Goal: Check status: Check status

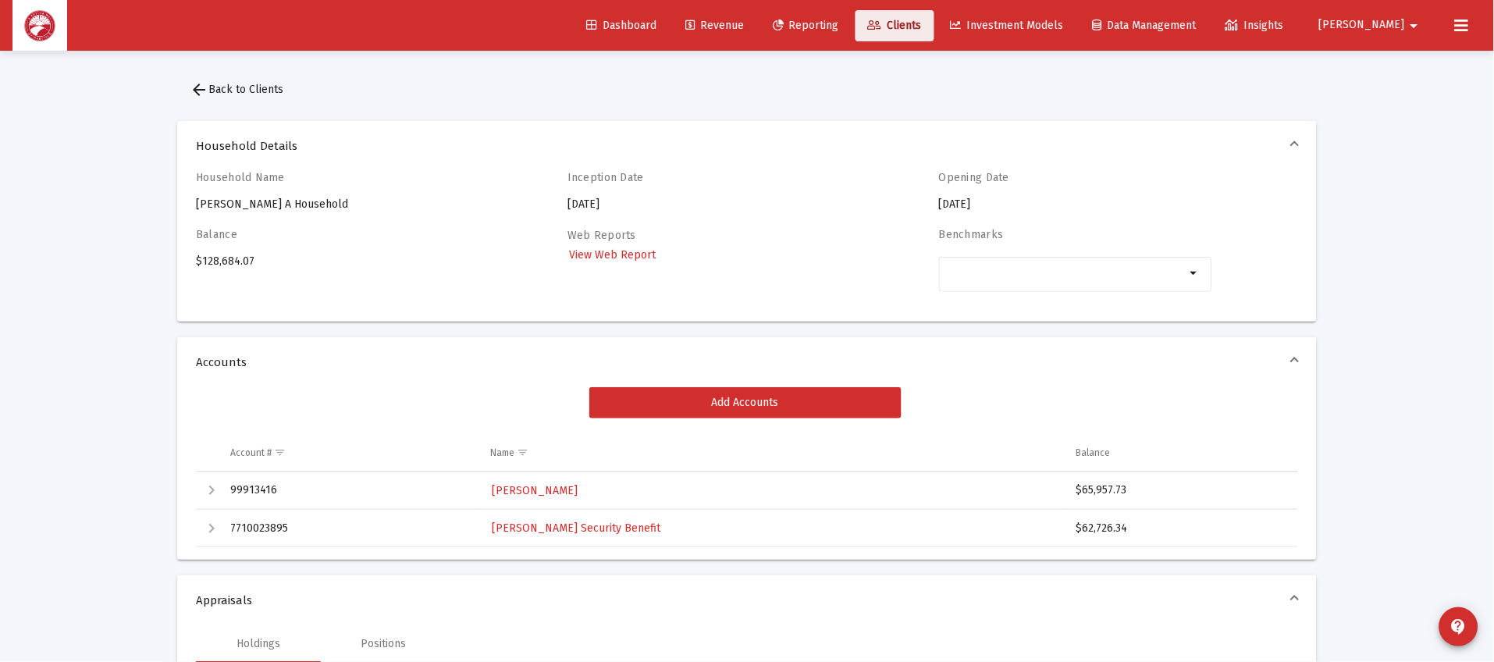
click at [882, 22] on icon at bounding box center [875, 25] width 14 height 11
click at [922, 20] on span "Clients" at bounding box center [895, 25] width 54 height 13
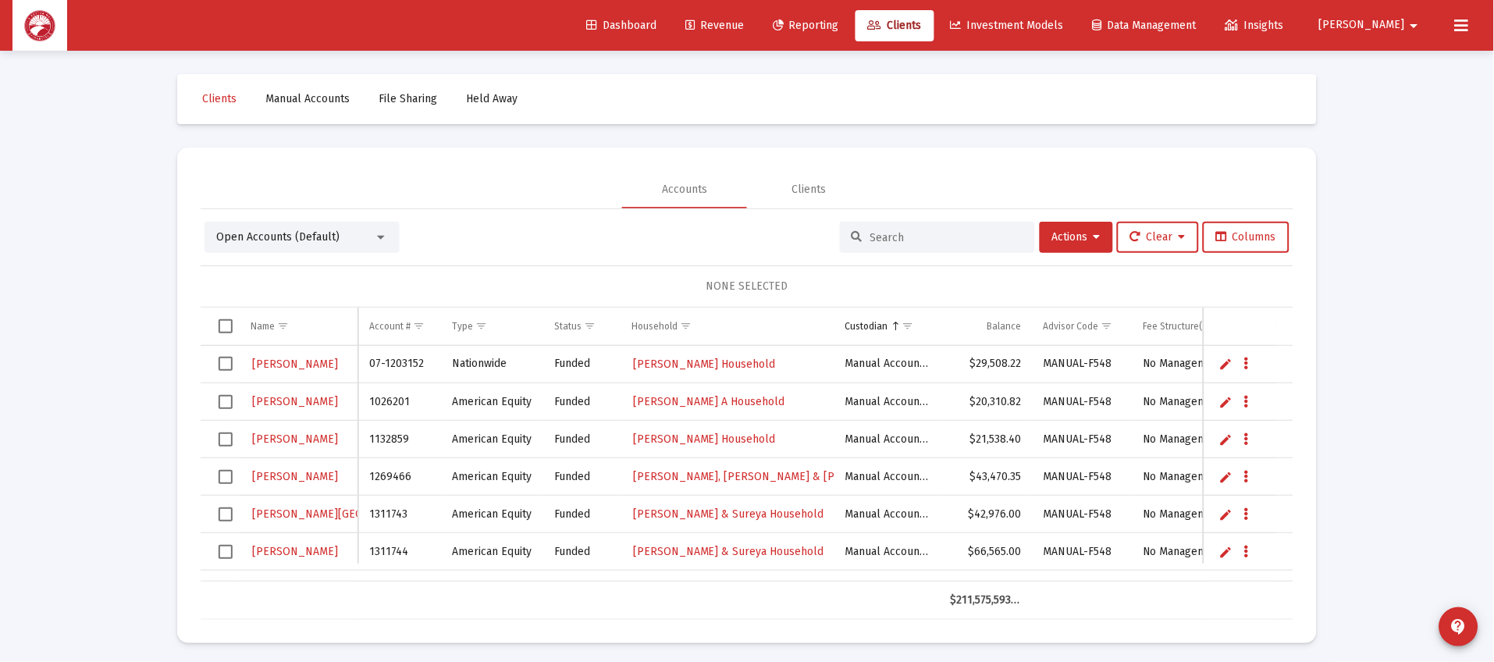
click at [932, 226] on div at bounding box center [937, 237] width 195 height 31
click at [932, 231] on input at bounding box center [946, 237] width 153 height 13
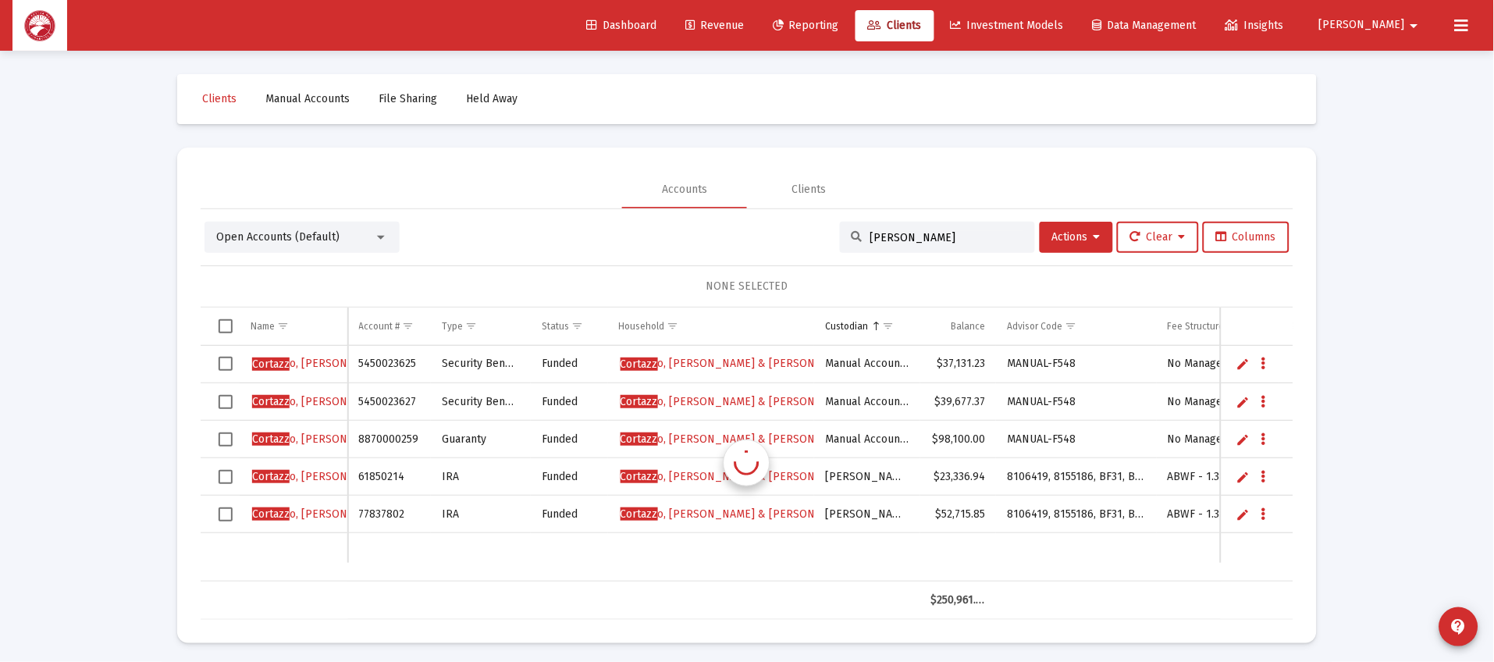
type input "[PERSON_NAME]"
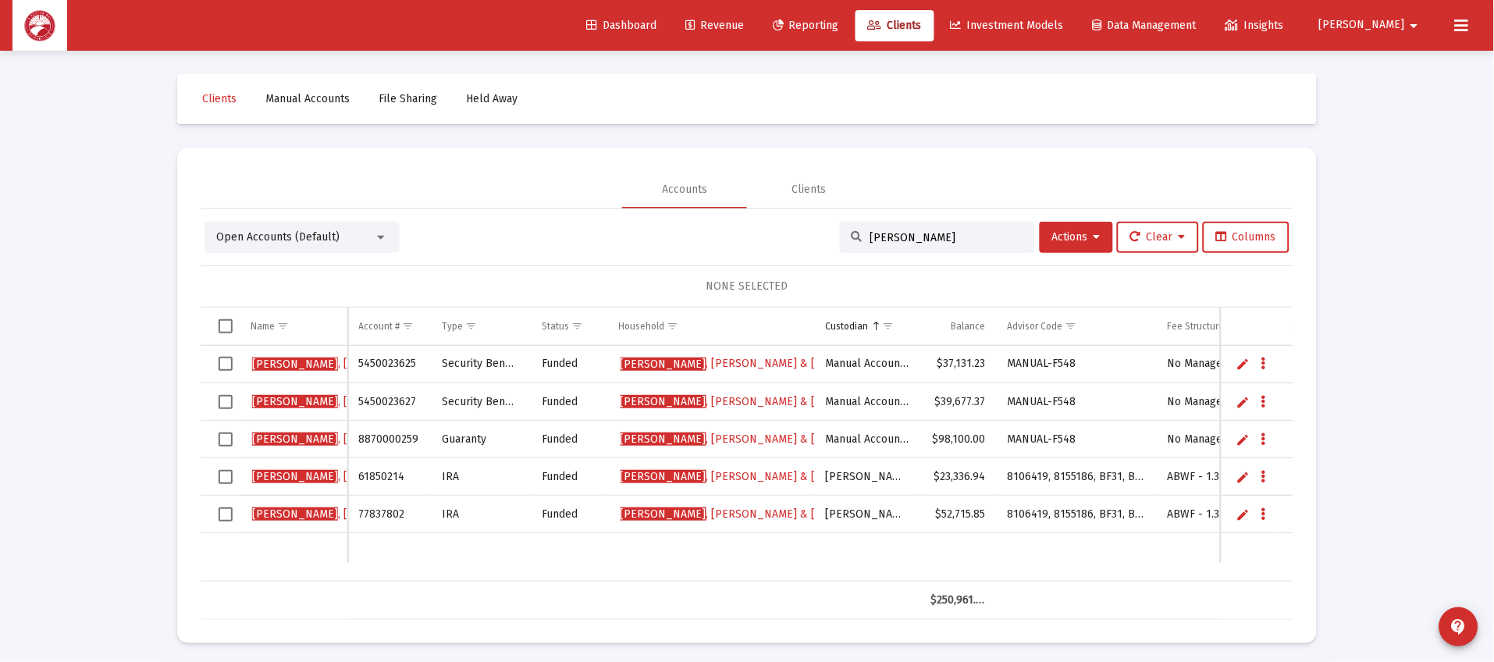
click at [752, 351] on td "[PERSON_NAME] & [PERSON_NAME]" at bounding box center [711, 364] width 207 height 37
click at [743, 358] on span "[PERSON_NAME] & [PERSON_NAME]" at bounding box center [759, 363] width 277 height 13
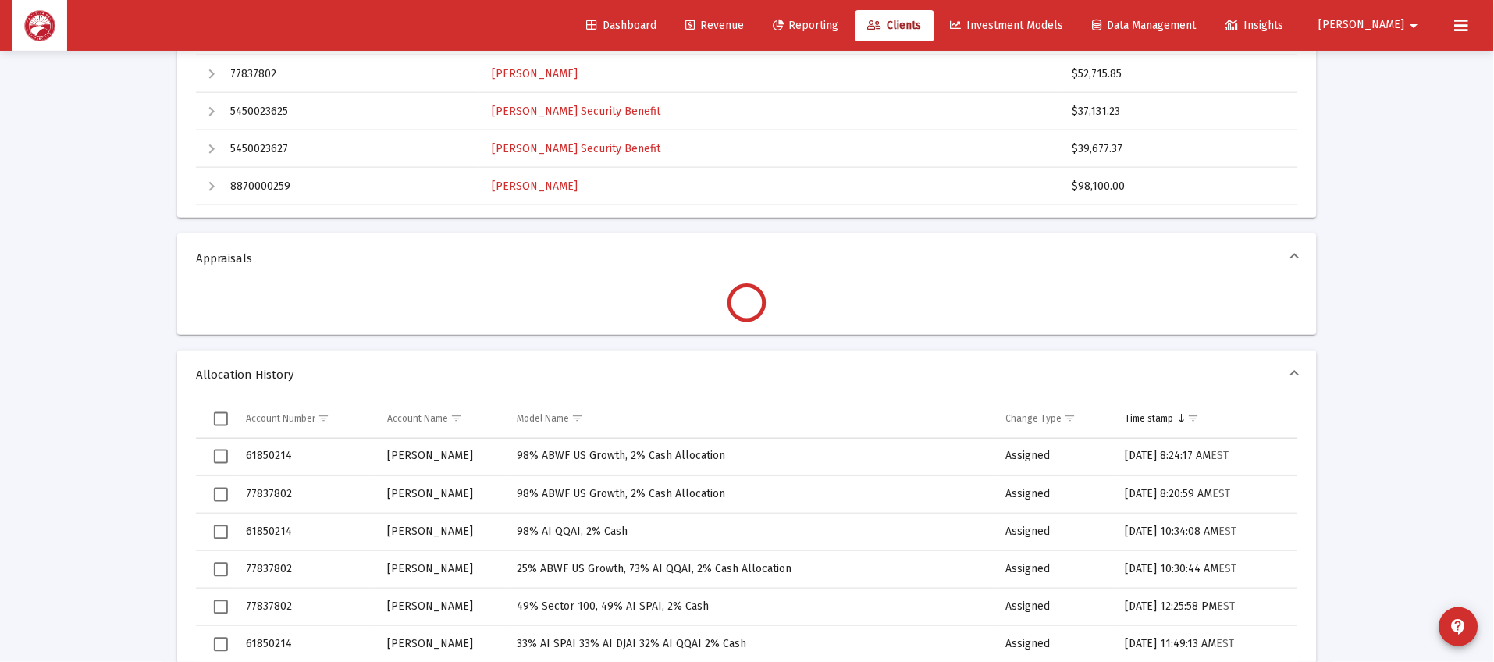
scroll to position [234, 0]
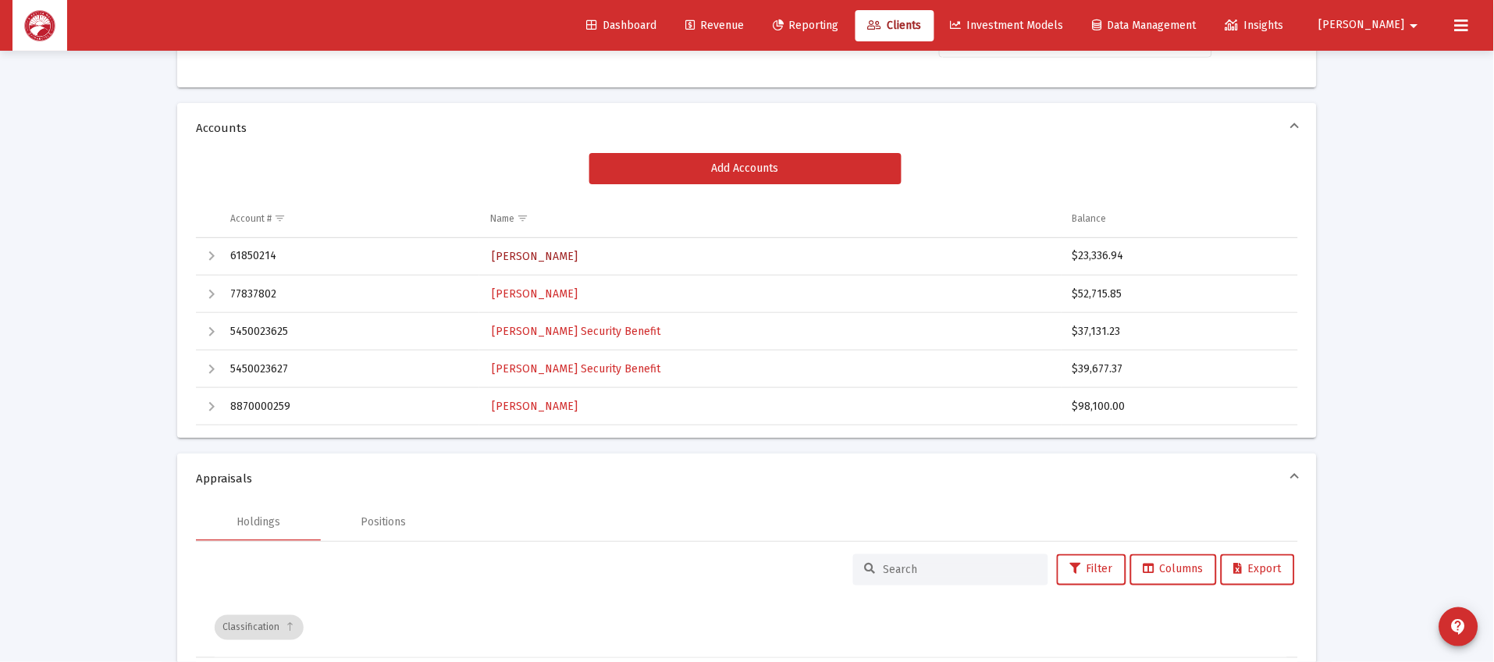
click at [534, 253] on span "[PERSON_NAME]" at bounding box center [535, 256] width 86 height 13
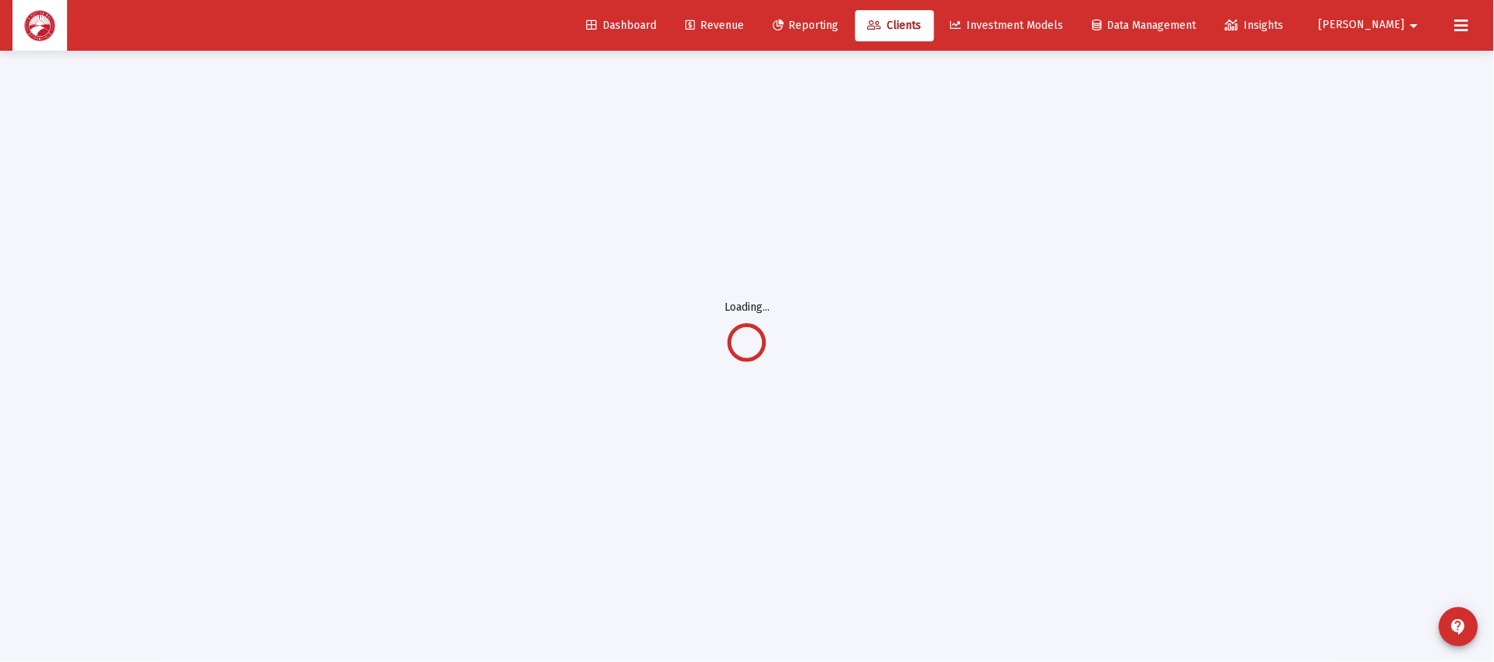
scroll to position [50, 0]
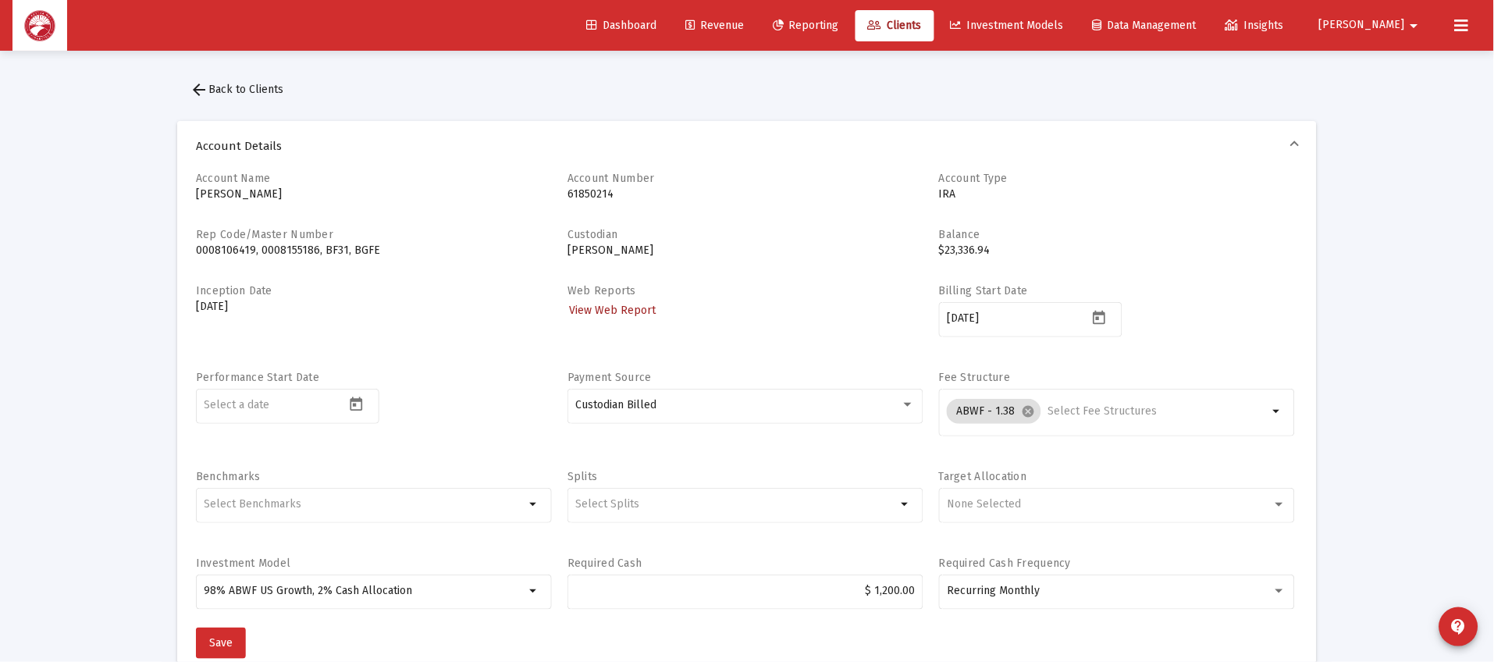
click at [590, 299] on link "View Web Report" at bounding box center [612, 310] width 90 height 23
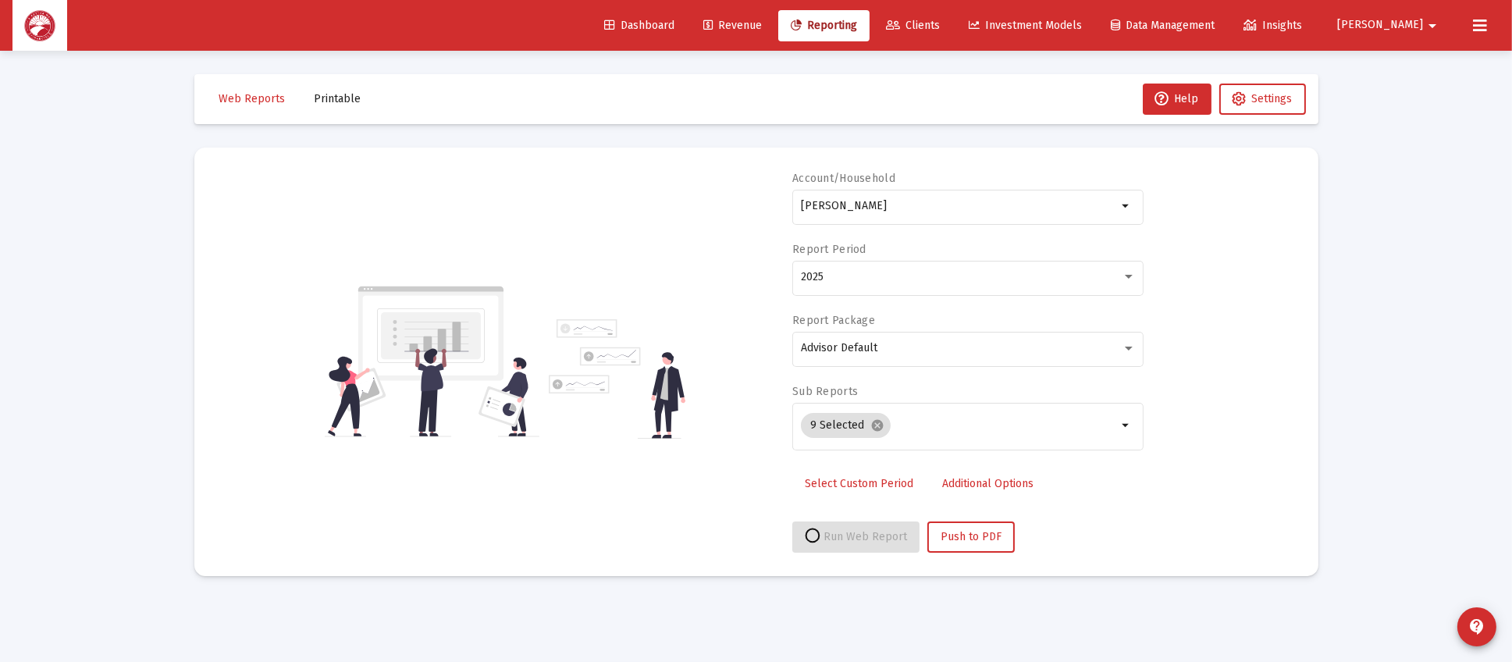
drag, startPoint x: 590, startPoint y: 299, endPoint x: 521, endPoint y: 78, distance: 231.3
click at [521, 78] on mat-toolbar-row "Web Reports Printable Help Settings" at bounding box center [756, 99] width 1124 height 50
click at [916, 271] on div "2025" at bounding box center [968, 277] width 335 height 38
select select "View all"
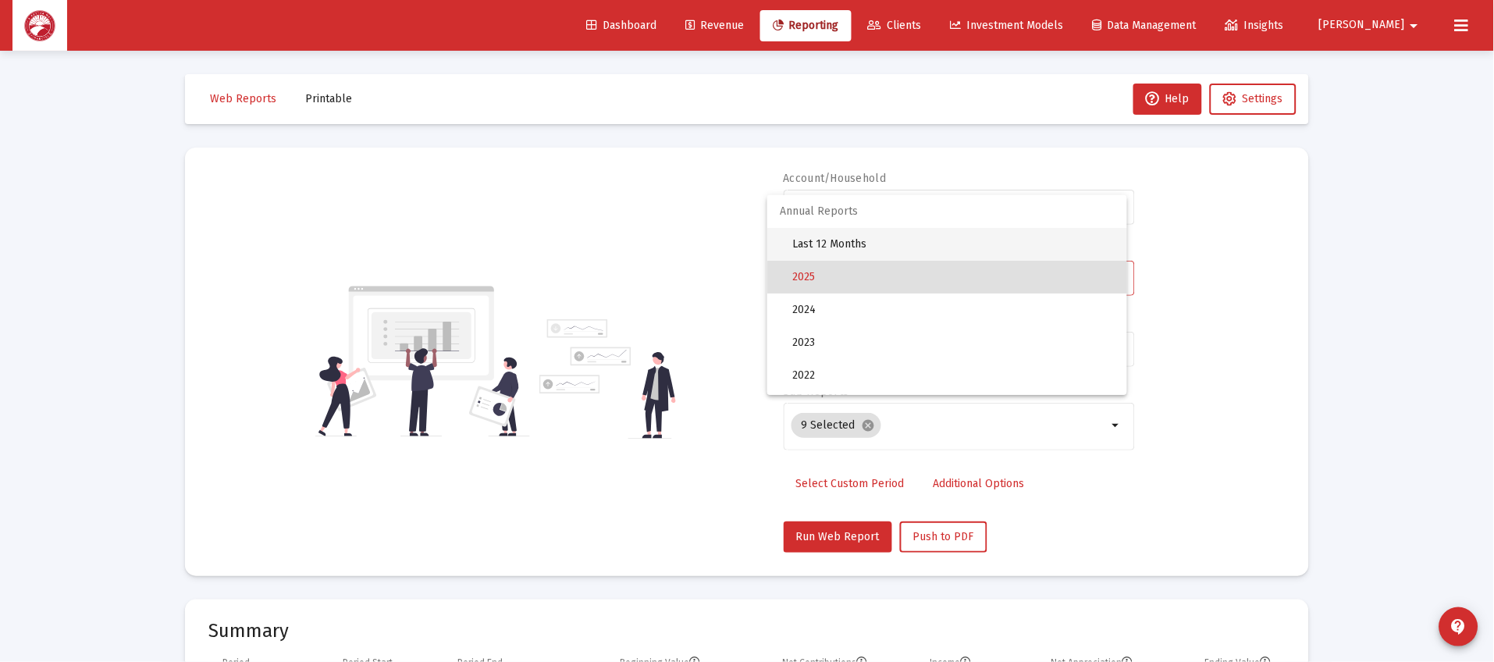
click at [940, 240] on span "Last 12 Months" at bounding box center [953, 244] width 322 height 33
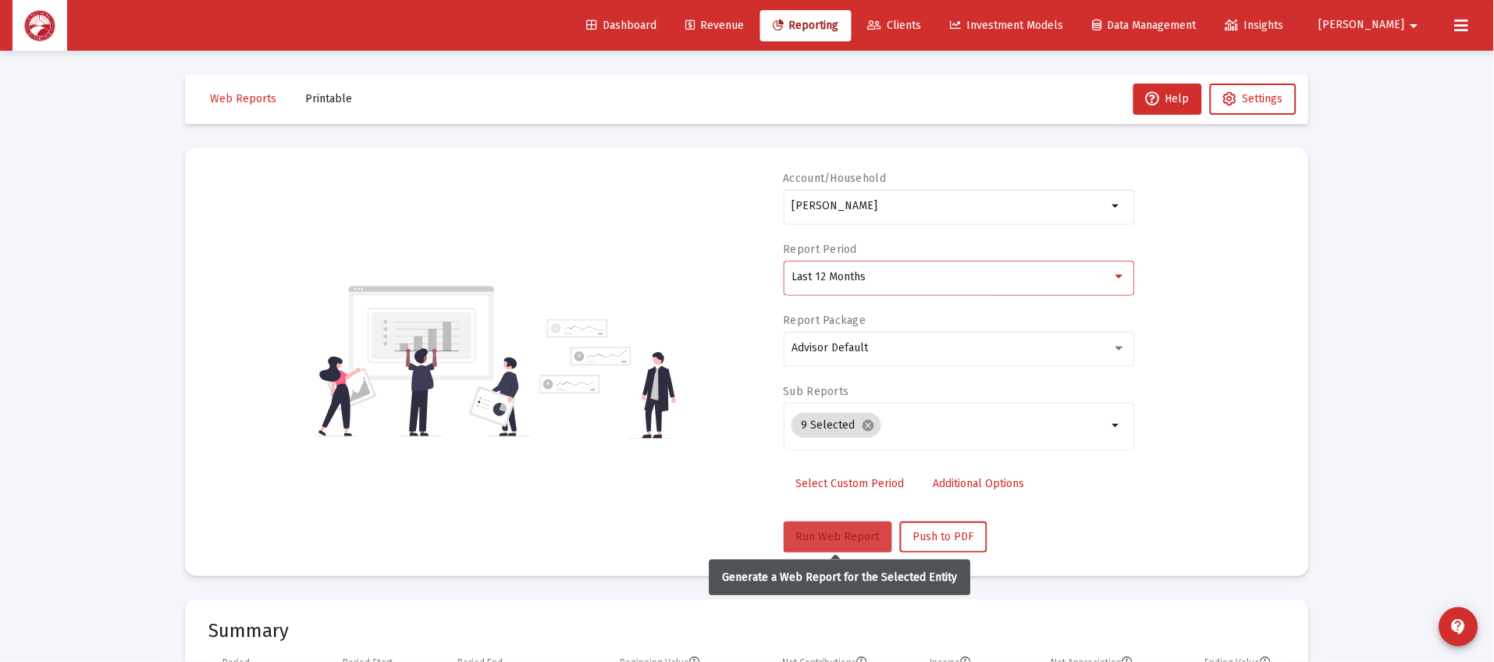
click at [835, 550] on button "Run Web Report" at bounding box center [838, 536] width 109 height 31
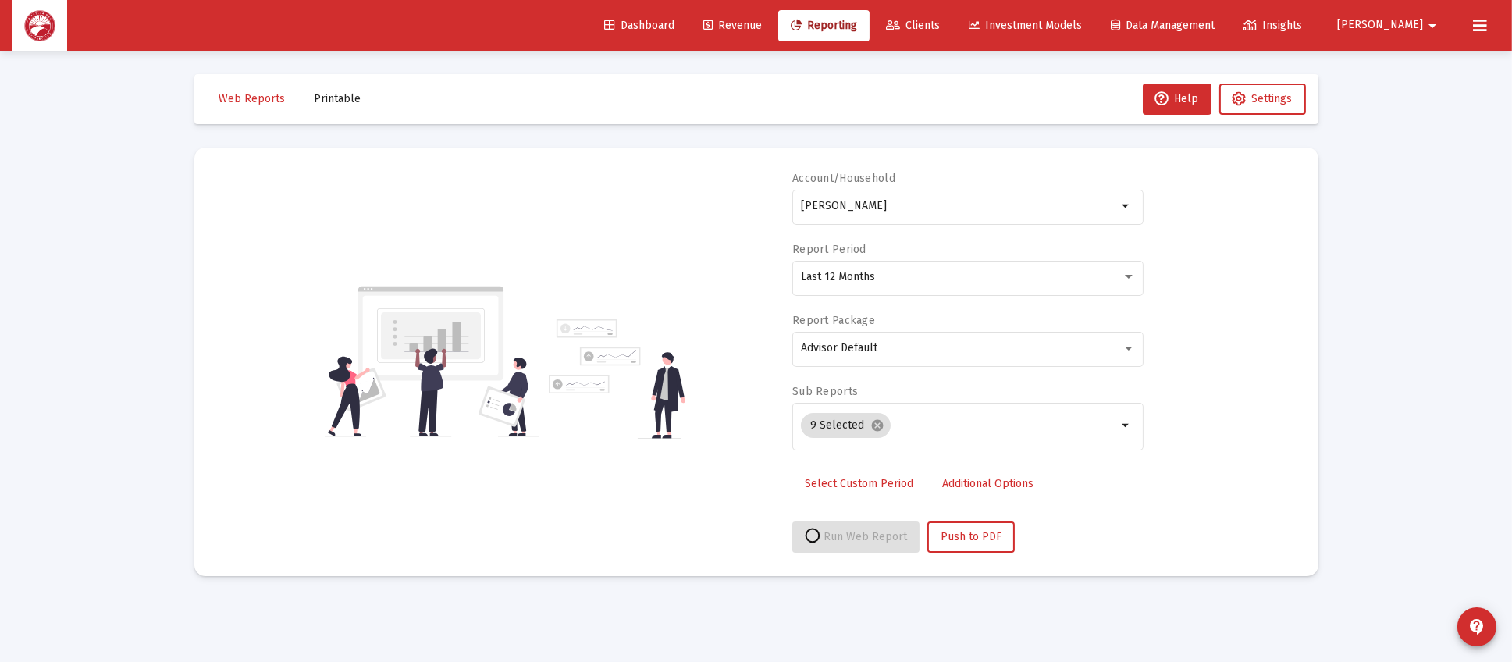
select select "View all"
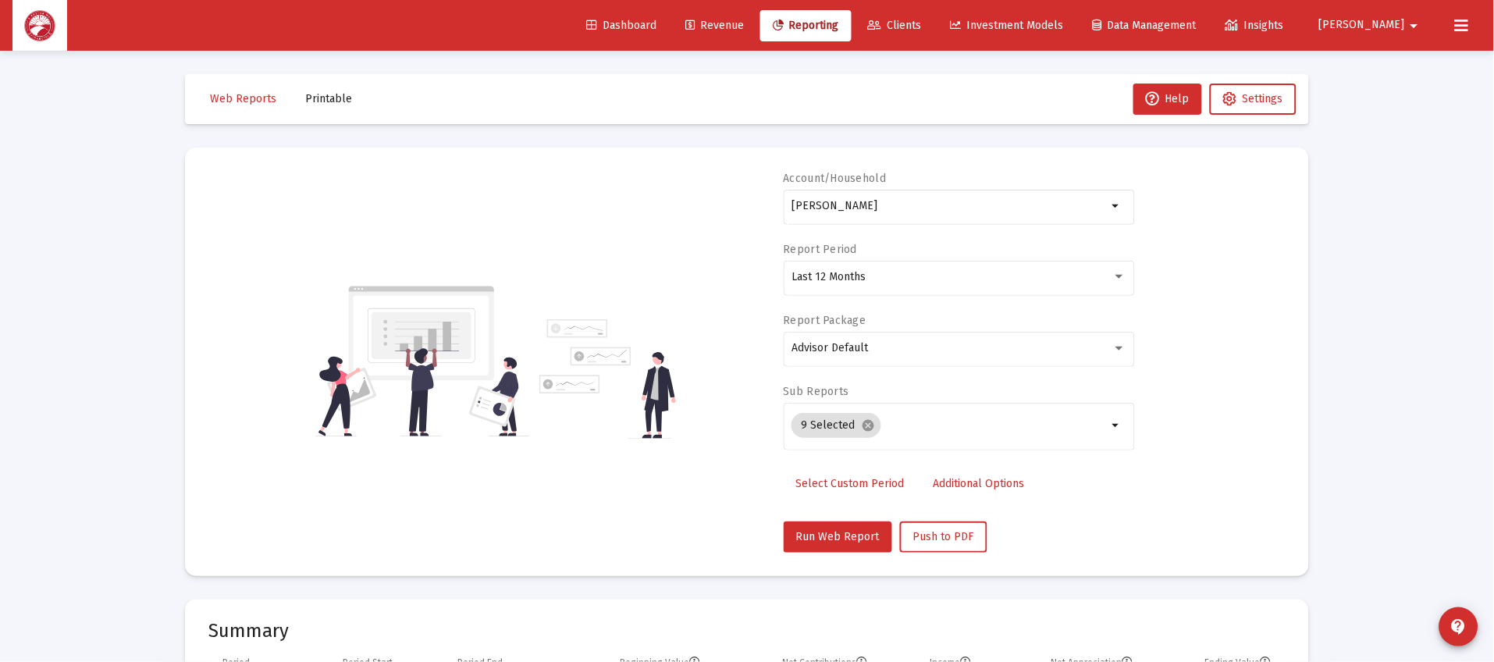
scroll to position [468, 0]
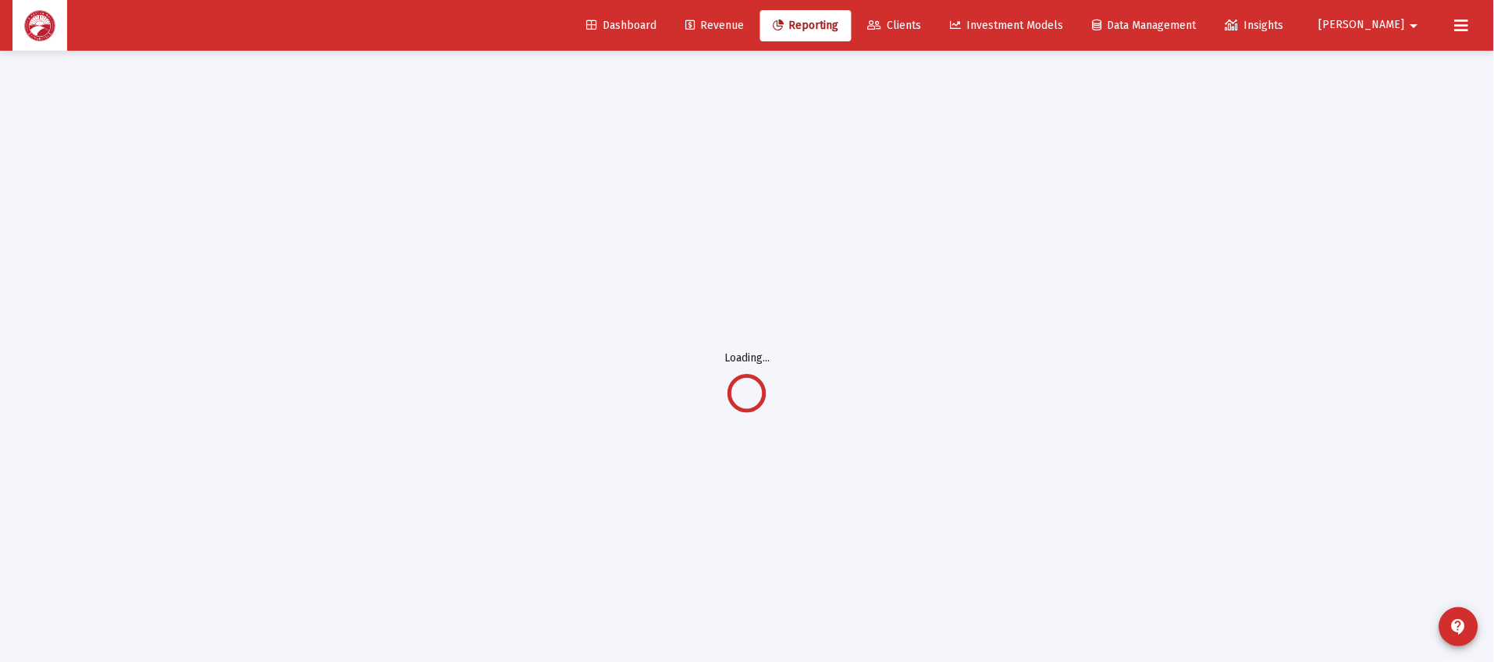
scroll to position [50, 0]
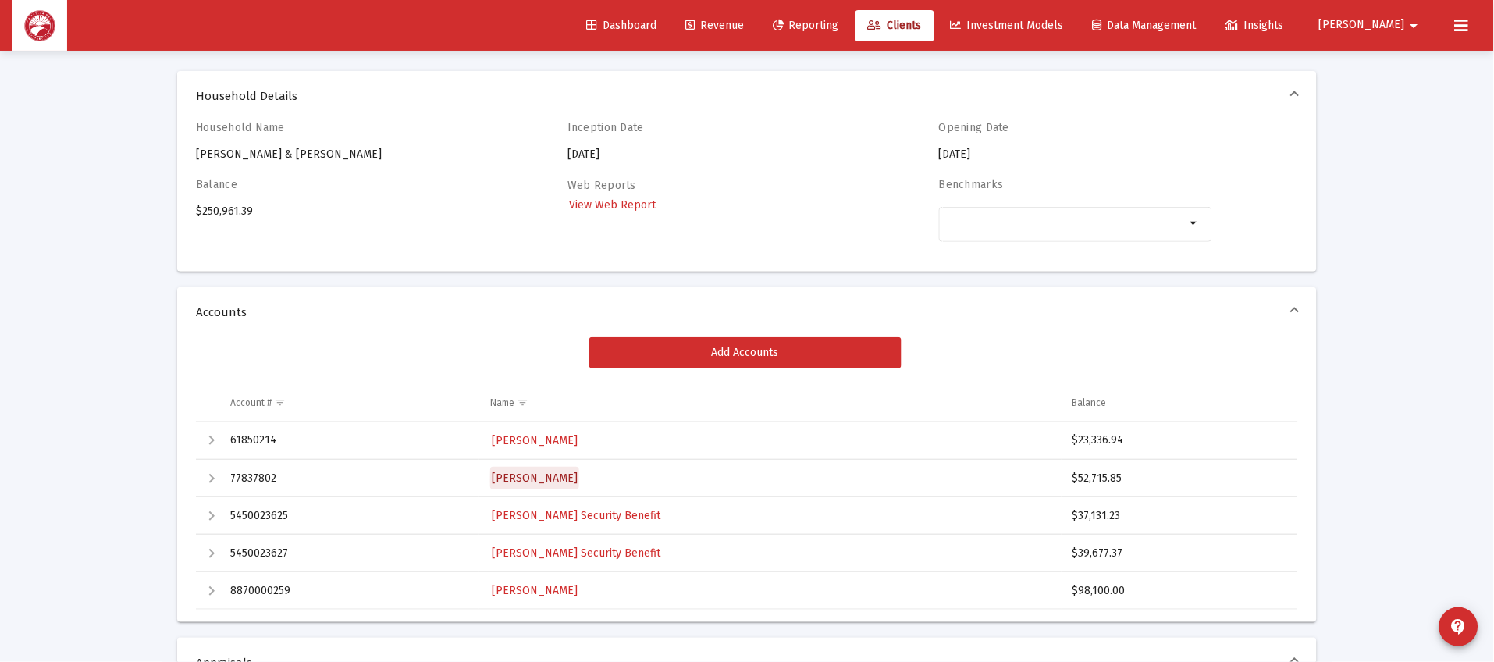
click at [577, 480] on span "[PERSON_NAME]" at bounding box center [535, 477] width 86 height 13
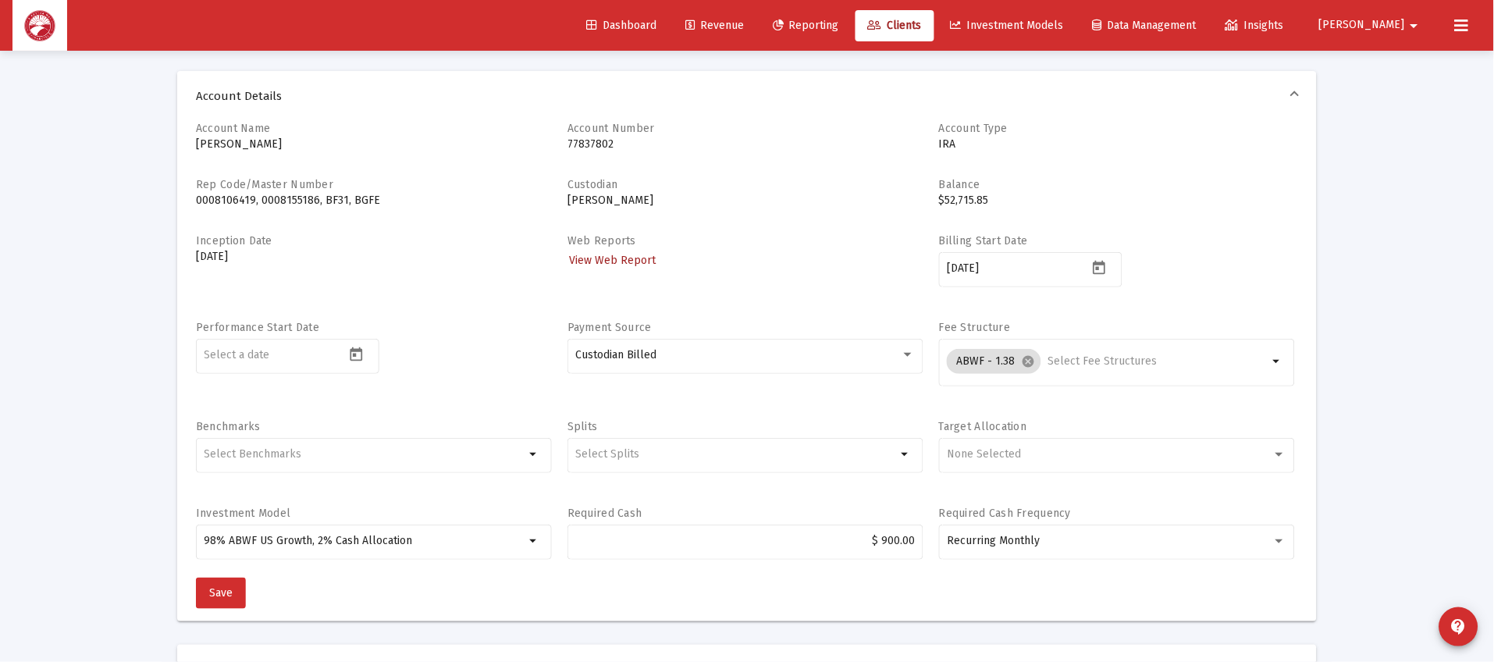
click at [618, 258] on span "View Web Report" at bounding box center [612, 260] width 87 height 13
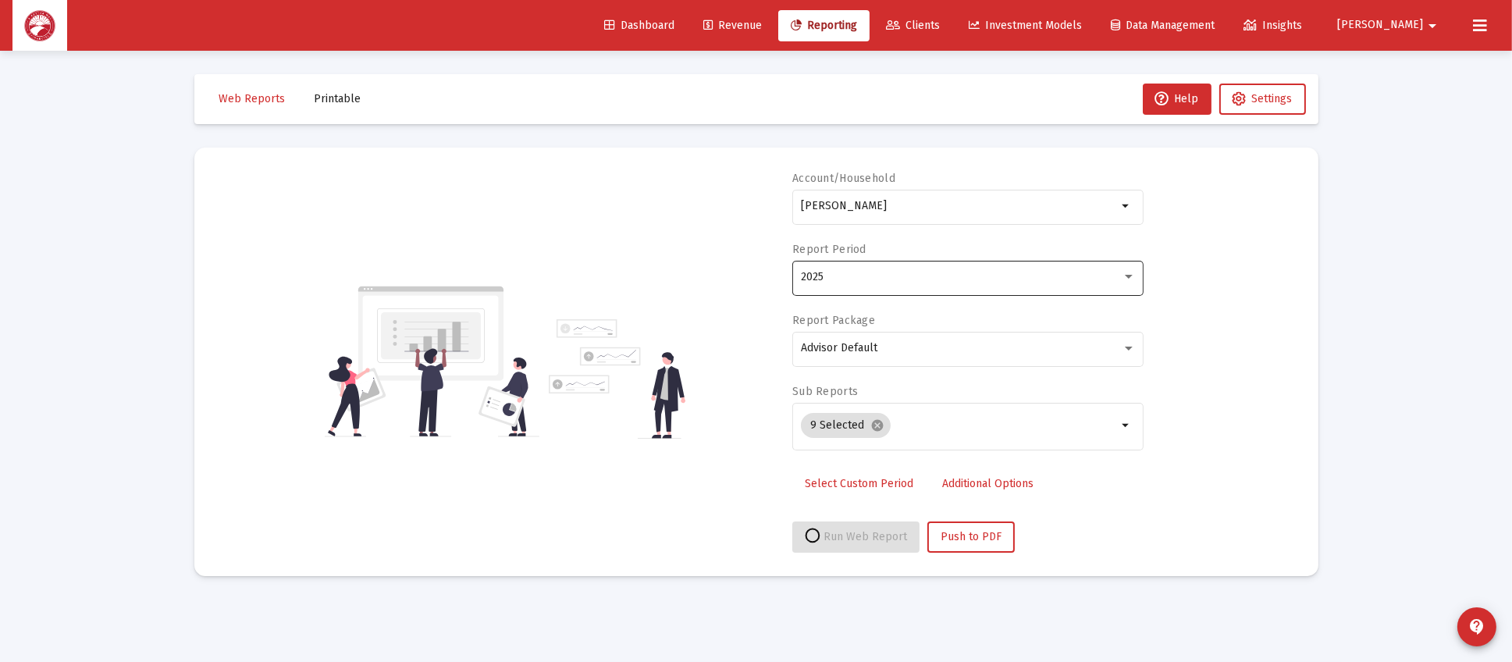
click at [878, 271] on div "2025" at bounding box center [961, 277] width 321 height 12
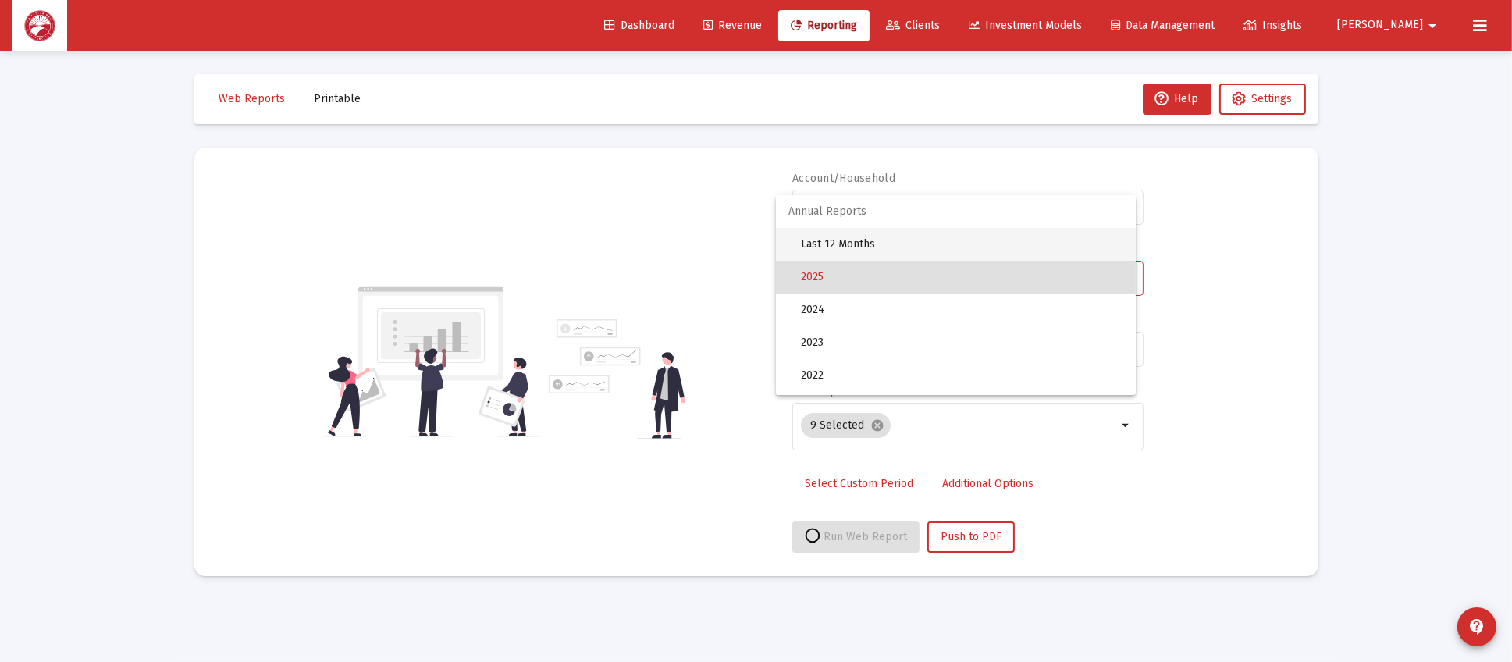
click at [985, 240] on span "Last 12 Months" at bounding box center [962, 244] width 322 height 33
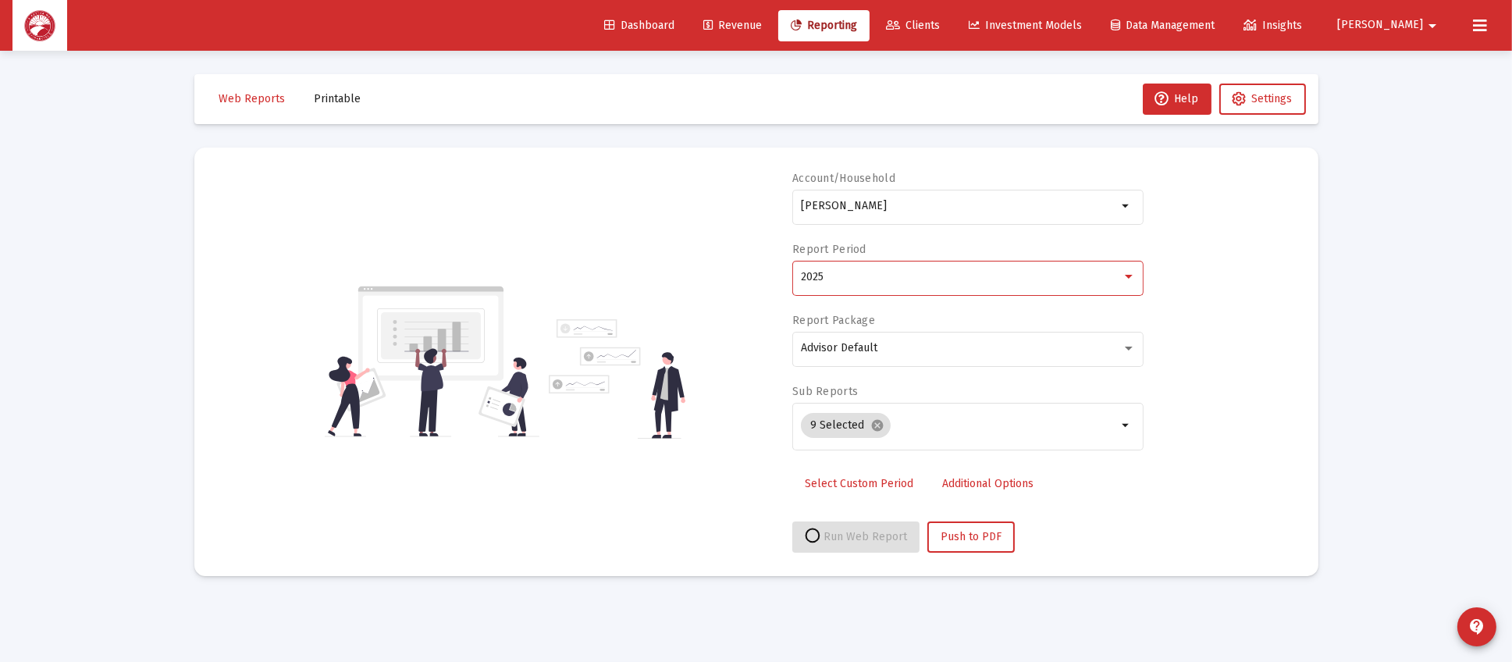
select select "View all"
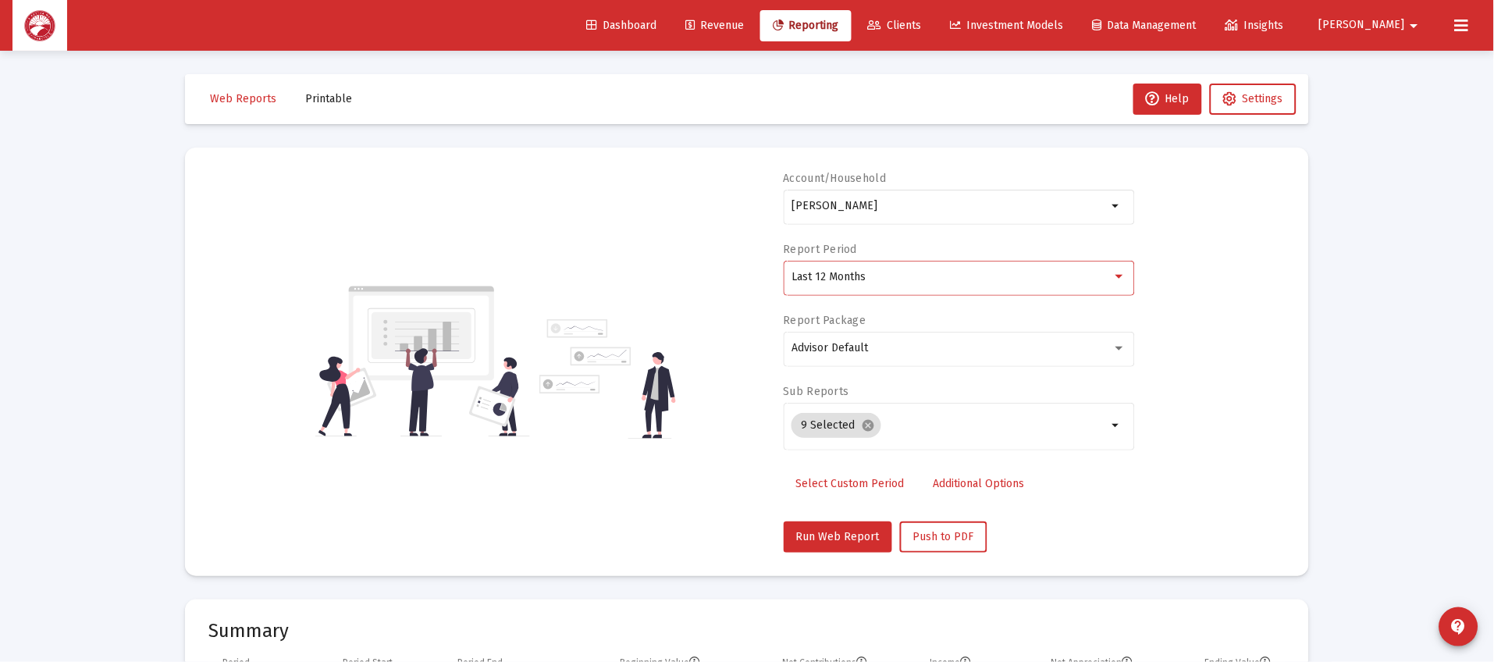
click at [824, 558] on mat-card "Account/Household [PERSON_NAME] arrow_drop_down Report Period Last 12 Months Re…" at bounding box center [747, 362] width 1124 height 429
click at [837, 535] on span "Run Web Report" at bounding box center [838, 536] width 84 height 13
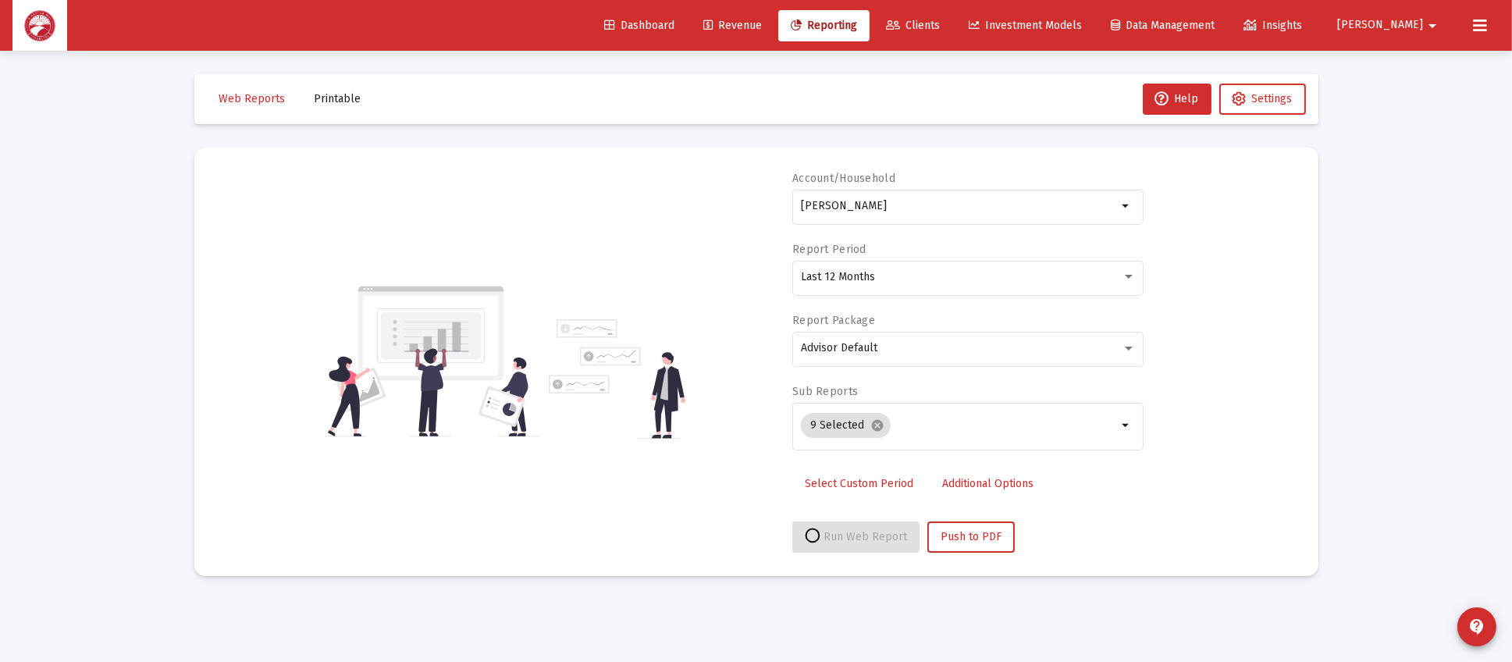
select select "View all"
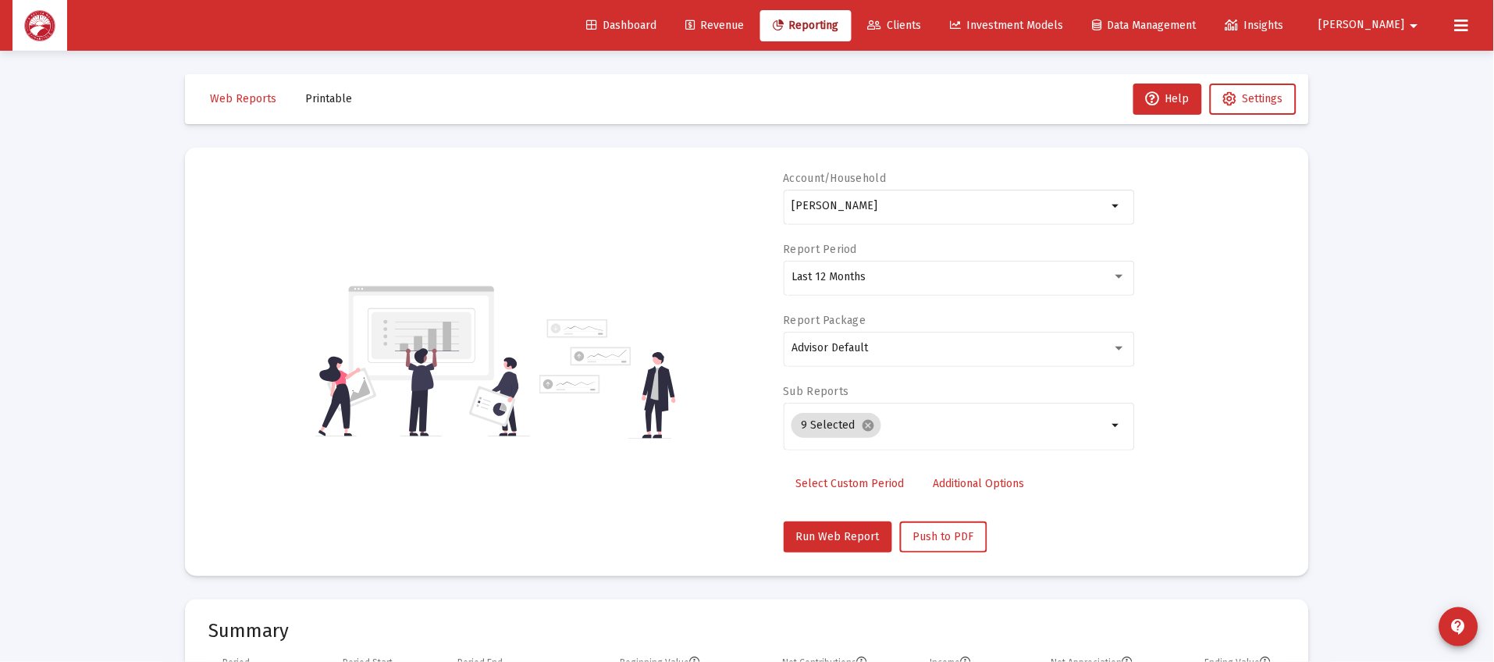
scroll to position [468, 0]
